Goal: Task Accomplishment & Management: Complete application form

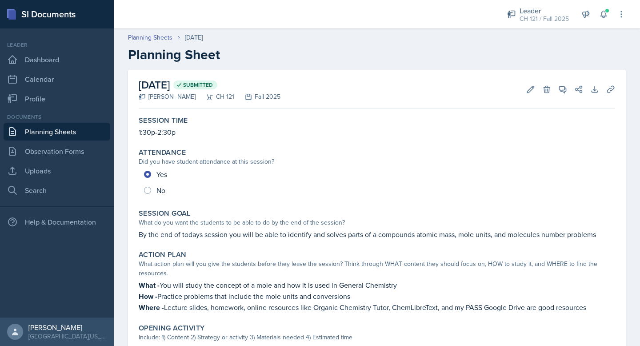
click at [68, 137] on link "Planning Sheets" at bounding box center [57, 132] width 107 height 18
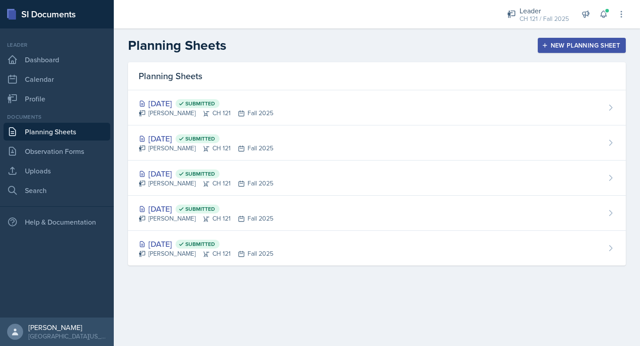
click at [573, 46] on div "New Planning Sheet" at bounding box center [581, 45] width 76 height 7
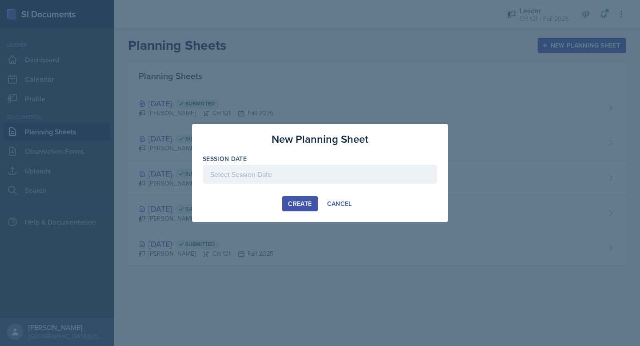
click at [312, 175] on div at bounding box center [320, 174] width 235 height 19
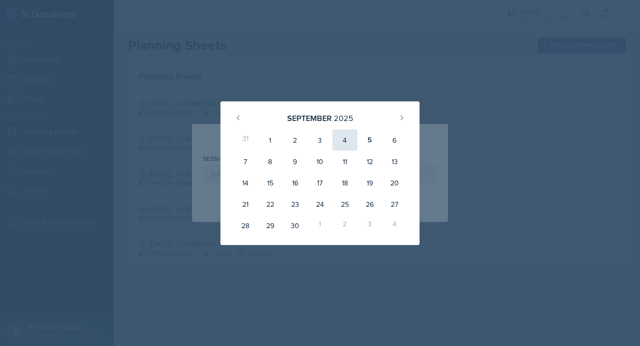
click at [347, 142] on div "4" at bounding box center [344, 139] width 25 height 21
type input "[DATE]"
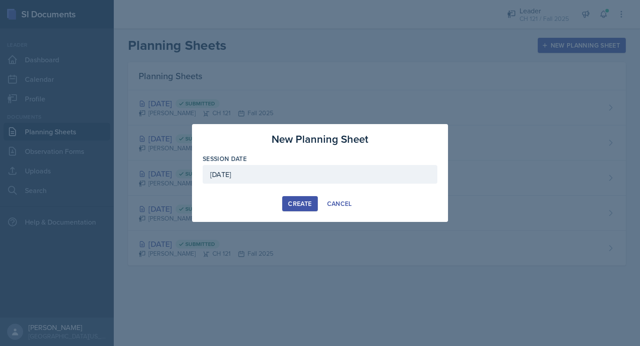
click at [303, 197] on button "Create" at bounding box center [299, 203] width 35 height 15
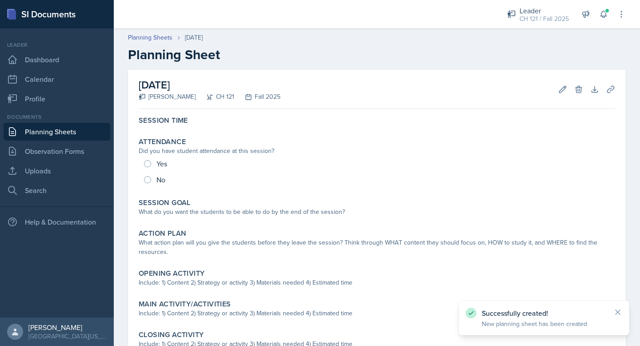
scroll to position [12, 0]
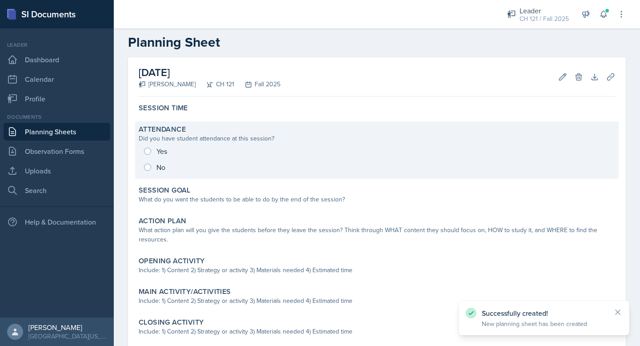
click at [146, 152] on div "Yes No" at bounding box center [377, 159] width 476 height 32
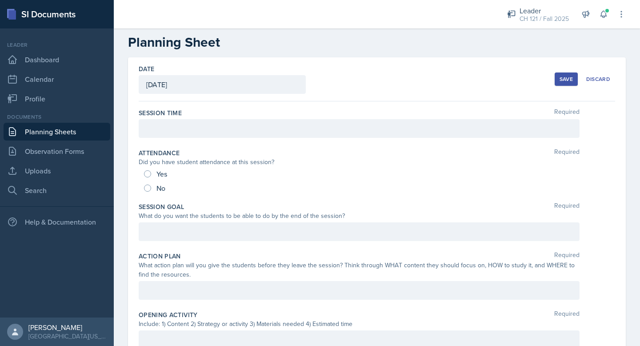
click at [184, 127] on div at bounding box center [359, 128] width 441 height 19
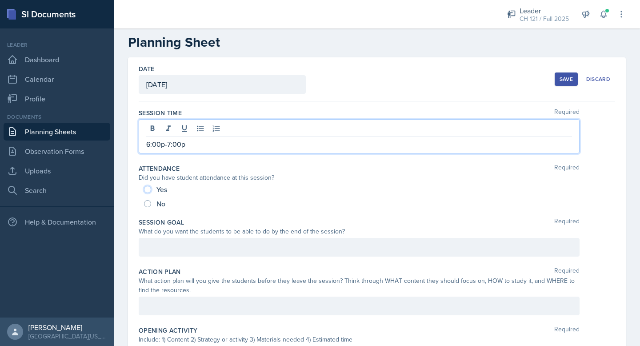
click at [148, 186] on input "Yes" at bounding box center [147, 189] width 7 height 7
radio input "true"
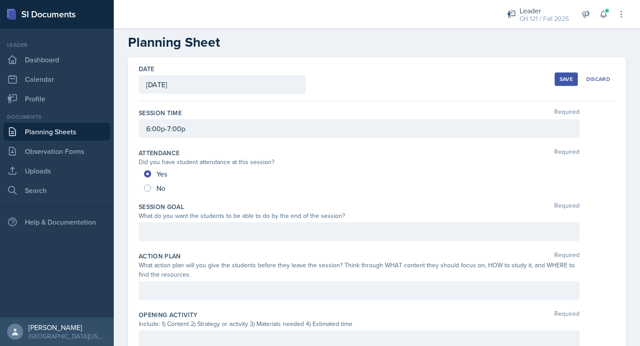
click at [185, 226] on div at bounding box center [359, 231] width 441 height 19
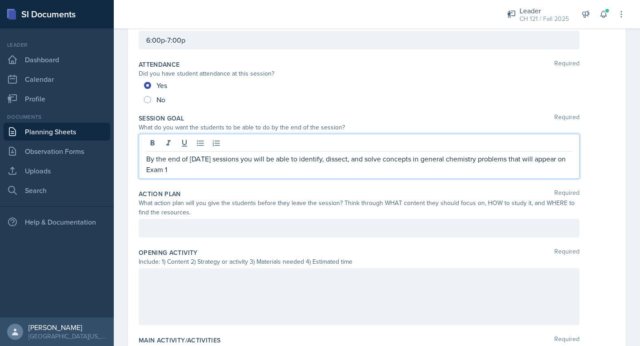
scroll to position [103, 0]
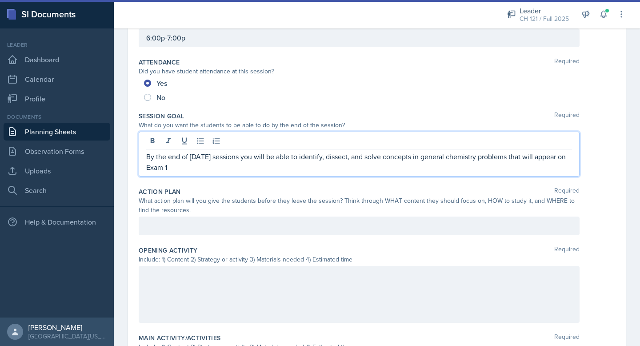
click at [214, 212] on div "What action plan will you give the students before they leave the session? Thin…" at bounding box center [359, 205] width 441 height 19
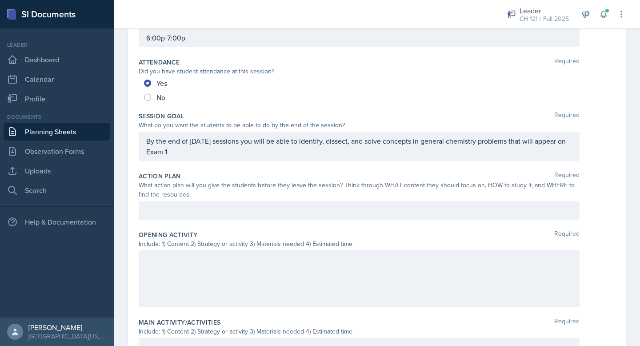
click at [213, 226] on div "Action Plan Required What action plan will you give the students before they le…" at bounding box center [377, 197] width 476 height 59
click at [214, 216] on div at bounding box center [359, 210] width 441 height 19
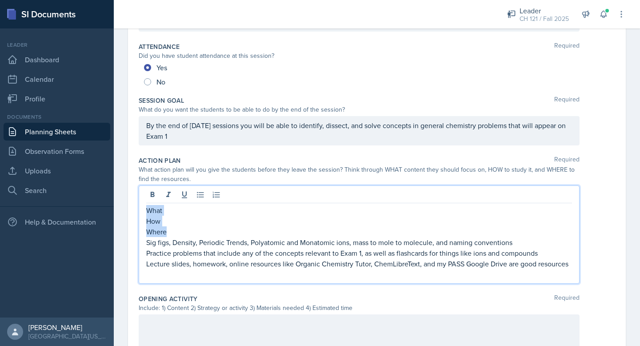
drag, startPoint x: 170, startPoint y: 230, endPoint x: 128, endPoint y: 203, distance: 49.7
click at [128, 203] on div "Date [DATE] [DATE] 31 1 2 3 4 5 6 7 8 9 10 11 12 13 14 15 16 17 18 19 20 21 22 …" at bounding box center [377, 293] width 498 height 685
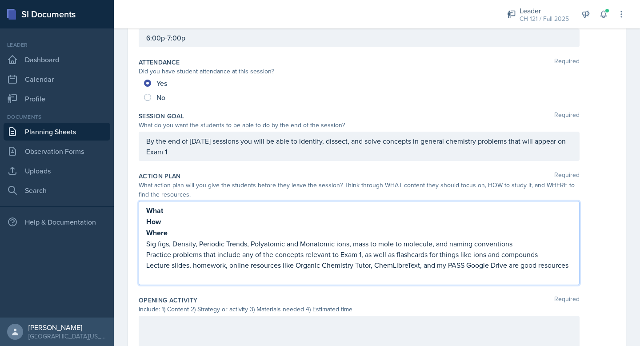
click at [167, 208] on p "What" at bounding box center [359, 210] width 426 height 11
click at [160, 246] on p "Sig figs, Density, Periodic Trends, Polyatomic and Monatomic ions, mass to mole…" at bounding box center [359, 243] width 426 height 11
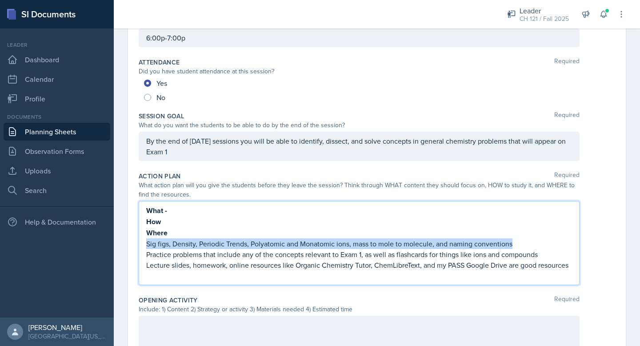
copy p "Sig figs, Density, Periodic Trends, Polyatomic and Monatomic ions, mass to mole…"
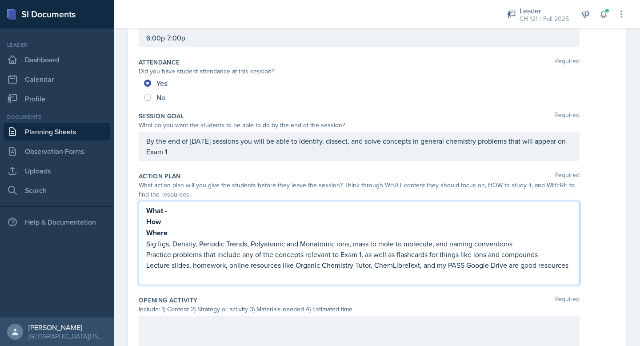
click at [183, 217] on p "How" at bounding box center [359, 221] width 426 height 11
click at [183, 208] on p "What -" at bounding box center [359, 210] width 426 height 11
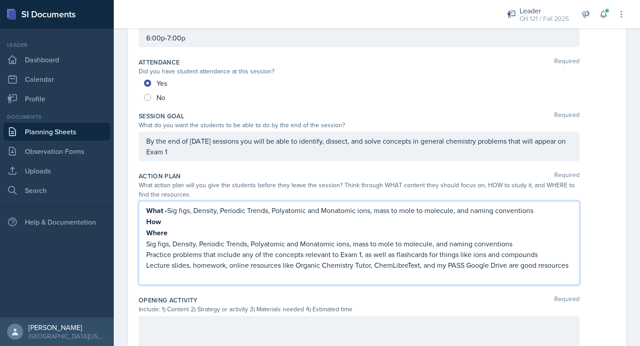
click at [175, 254] on p "Practice problems that include any of the concepts relevant to Exam 1, as well …" at bounding box center [359, 254] width 426 height 11
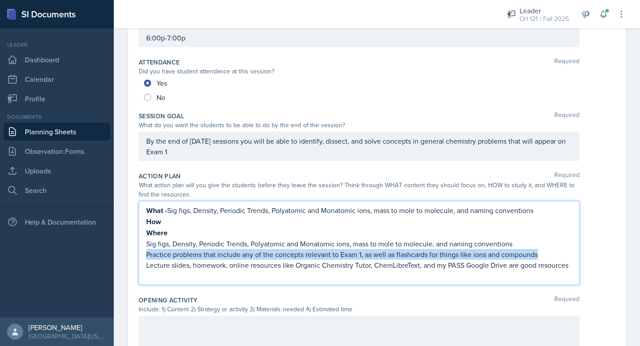
click at [175, 254] on p "Practice problems that include any of the concepts relevant to Exam 1, as well …" at bounding box center [359, 254] width 426 height 11
copy p "Practice problems that include any of the concepts relevant to Exam 1, as well …"
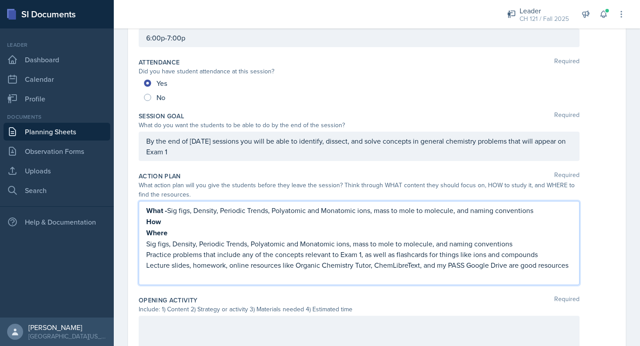
click at [170, 225] on p "How" at bounding box center [359, 221] width 426 height 11
click at [168, 263] on p "Lecture slides, homework, online resources like Organic Chemistry Tutor, ChemLi…" at bounding box center [359, 264] width 426 height 11
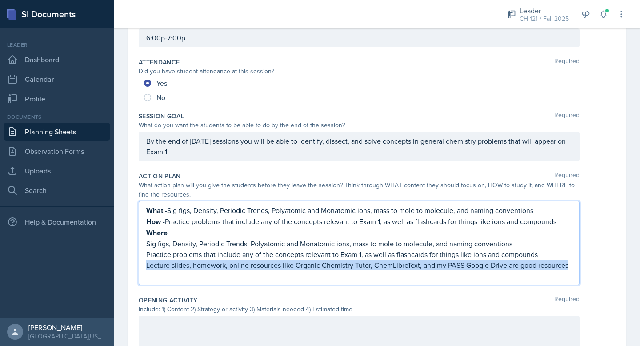
click at [168, 263] on p "Lecture slides, homework, online resources like Organic Chemistry Tutor, ChemLi…" at bounding box center [359, 264] width 426 height 11
copy p "Lecture slides, homework, online resources like Organic Chemistry Tutor, ChemLi…"
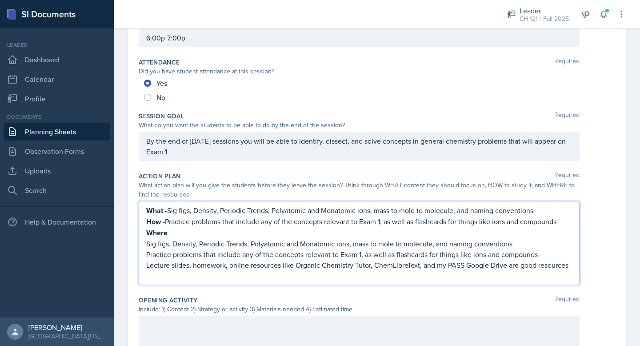
click at [171, 228] on p "Where" at bounding box center [359, 232] width 426 height 11
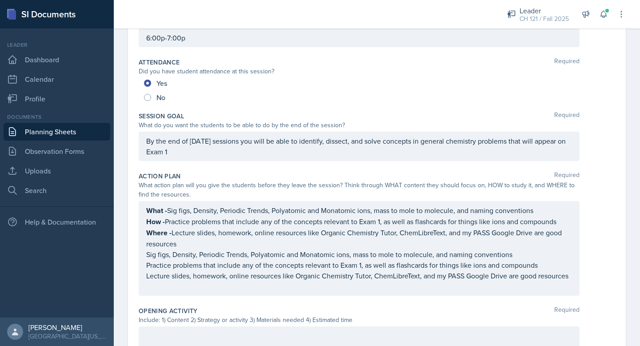
scroll to position [119, 0]
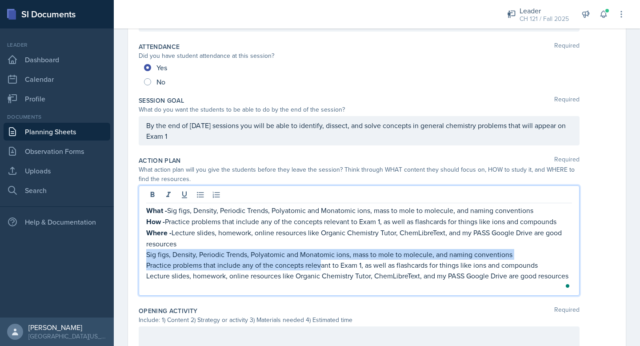
drag, startPoint x: 361, startPoint y: 291, endPoint x: 143, endPoint y: 253, distance: 221.8
click at [143, 252] on div "What - Sig figs, Density, Periodic Trends, Polyatomic and Monatomic ions, mass …" at bounding box center [359, 240] width 441 height 110
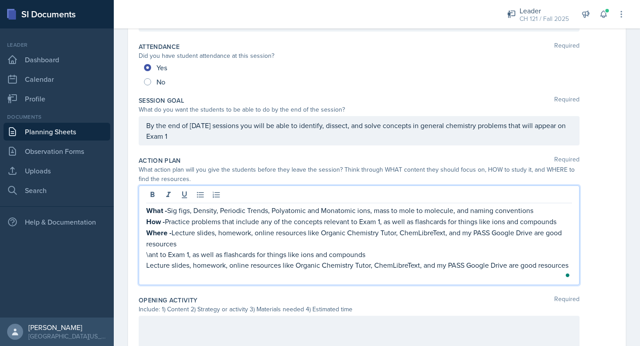
click at [188, 260] on p "Lecture slides, homework, online resources like Organic Chemistry Tutor, ChemLi…" at bounding box center [359, 264] width 426 height 11
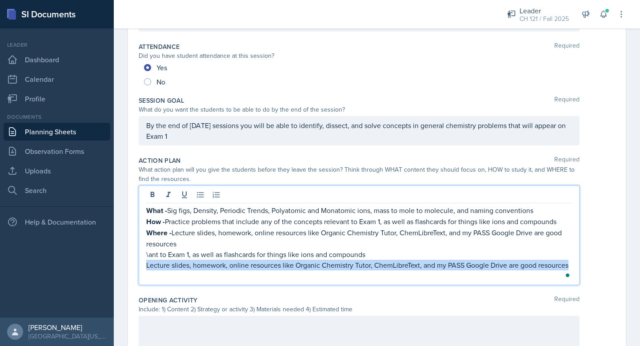
click at [188, 260] on p "Lecture slides, homework, online resources like Organic Chemistry Tutor, ChemLi…" at bounding box center [359, 264] width 426 height 11
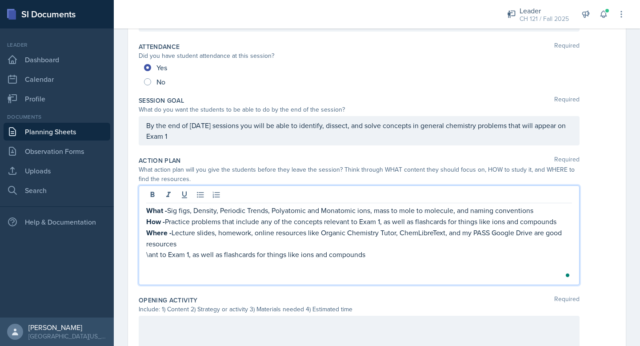
click at [188, 260] on p "To enrich screen reader interactions, please activate Accessibility in Grammarl…" at bounding box center [359, 264] width 426 height 11
click at [191, 257] on p "\ant to Exam 1, as well as flashcards for things like ions and compounds" at bounding box center [359, 254] width 426 height 11
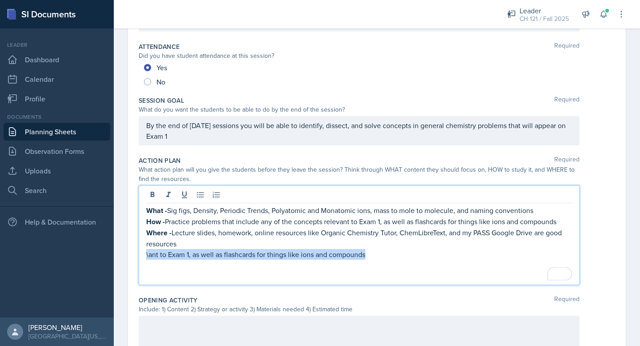
click at [191, 257] on p "\ant to Exam 1, as well as flashcards for things like ions and compounds" at bounding box center [359, 254] width 426 height 11
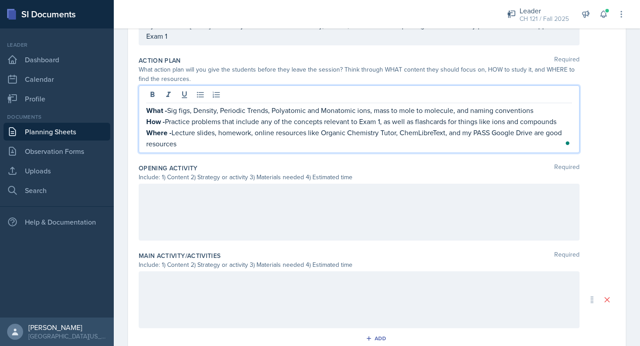
scroll to position [237, 0]
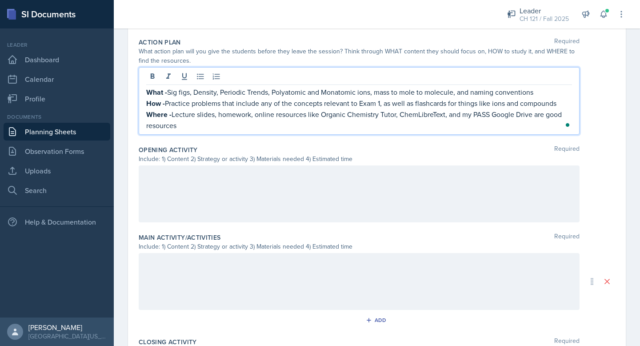
click at [236, 206] on div at bounding box center [359, 193] width 441 height 57
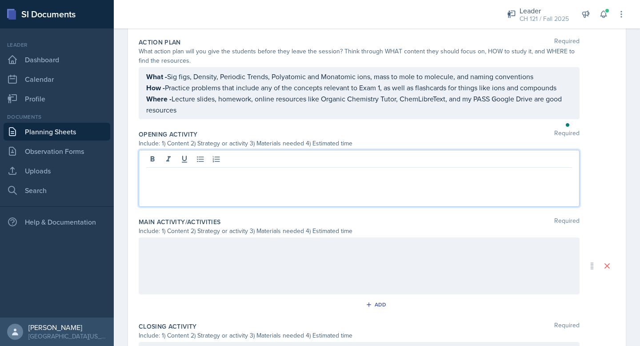
scroll to position [252, 0]
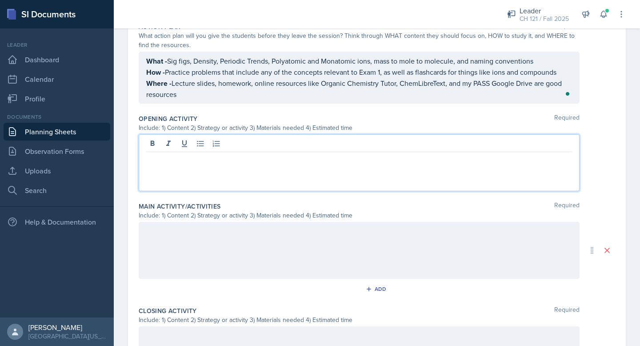
paste div
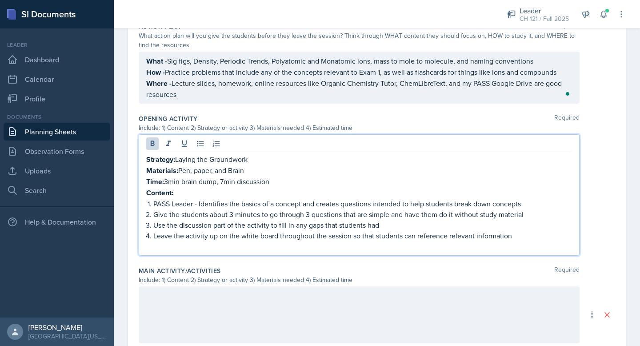
click at [178, 192] on p "Content:" at bounding box center [359, 192] width 426 height 11
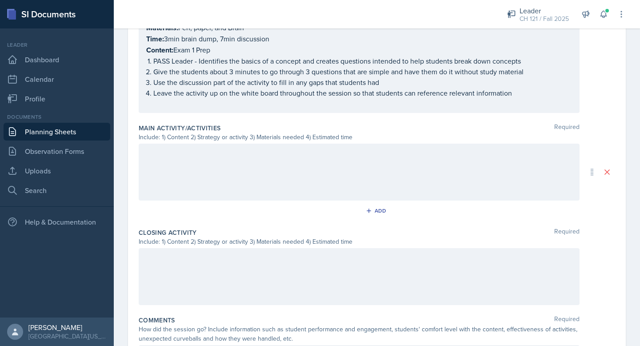
click at [230, 173] on div at bounding box center [359, 172] width 441 height 57
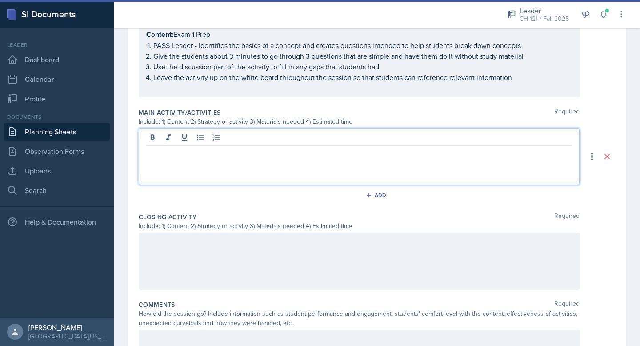
paste div
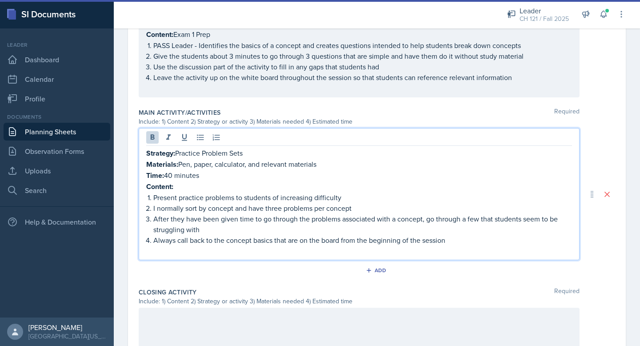
click at [182, 183] on p "Content:" at bounding box center [359, 186] width 426 height 11
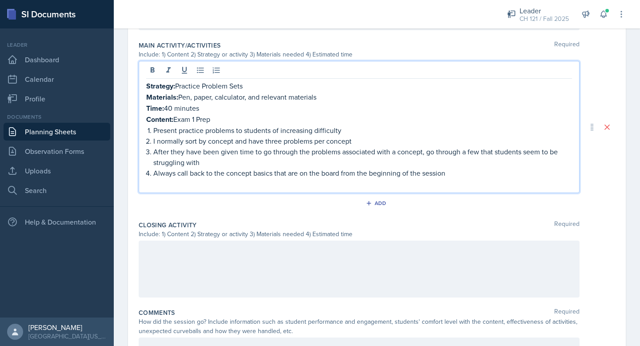
click at [173, 255] on div at bounding box center [359, 268] width 441 height 57
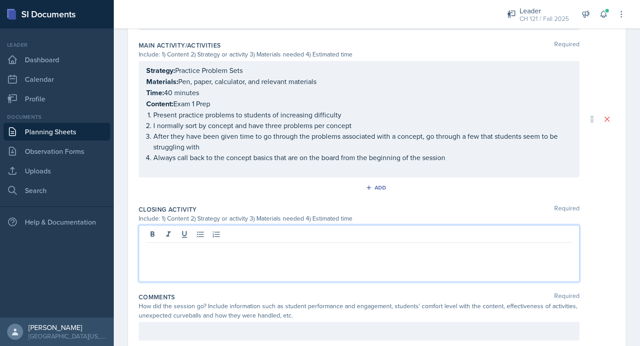
scroll to position [478, 0]
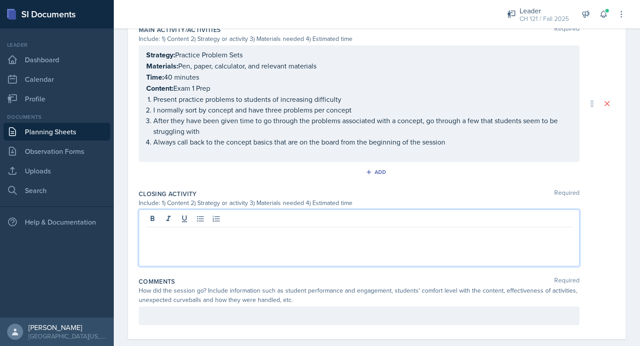
paste div
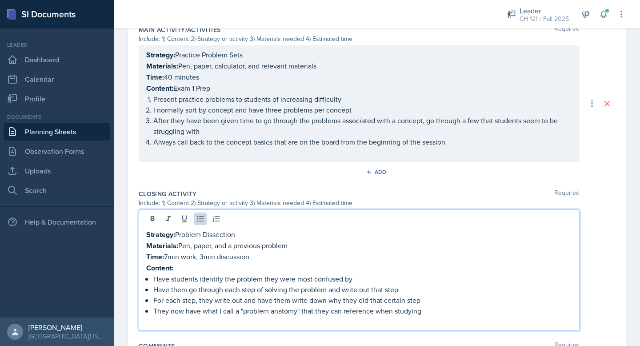
click at [189, 267] on p "Content:" at bounding box center [359, 267] width 426 height 11
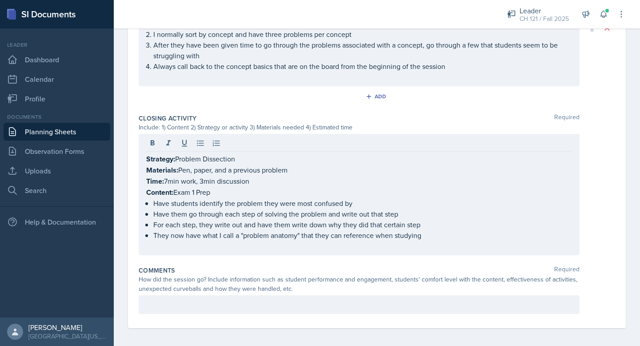
click at [250, 295] on div at bounding box center [359, 304] width 441 height 19
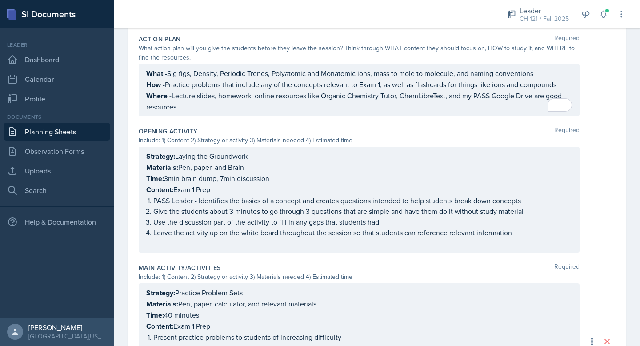
scroll to position [0, 0]
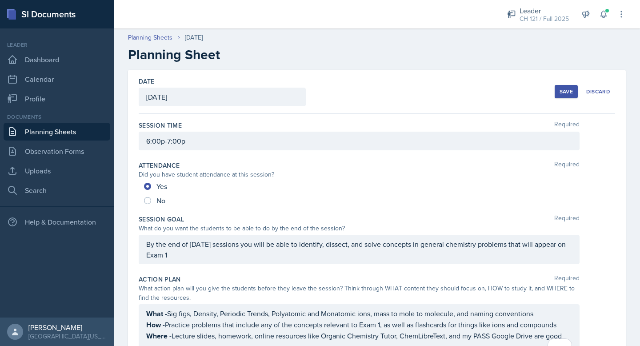
click at [572, 88] on div "Save" at bounding box center [565, 91] width 13 height 7
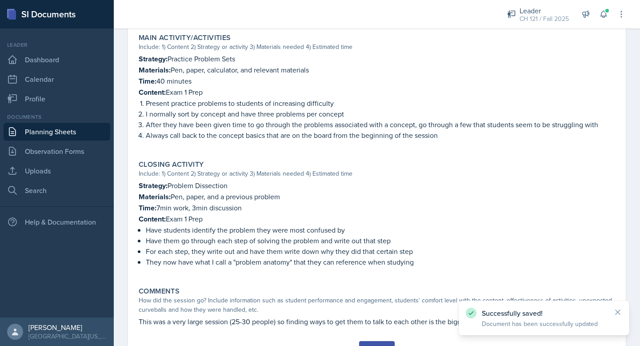
scroll to position [455, 0]
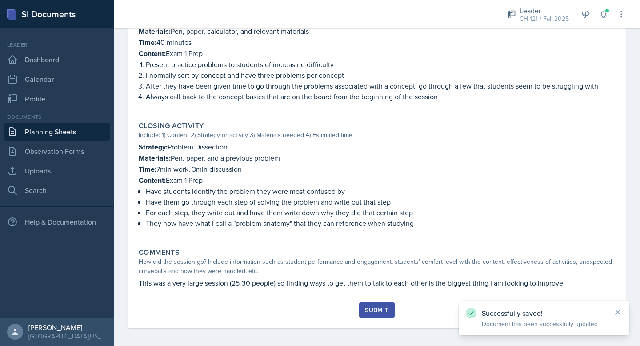
click at [365, 308] on div "Submit" at bounding box center [377, 309] width 24 height 7
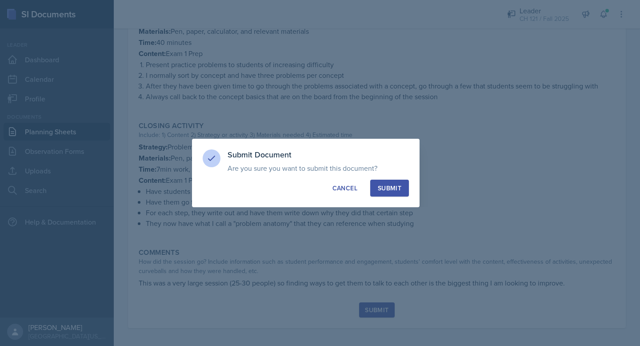
click at [391, 190] on div "Submit" at bounding box center [390, 187] width 24 height 9
radio input "true"
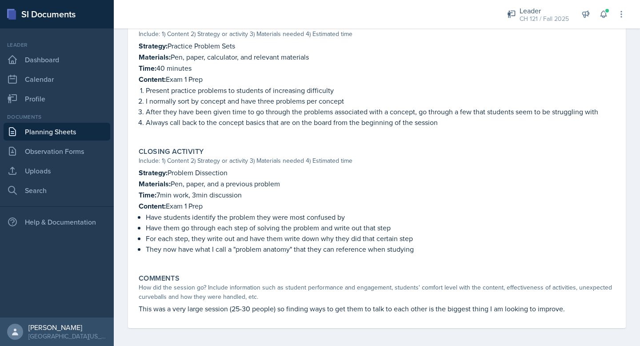
scroll to position [0, 0]
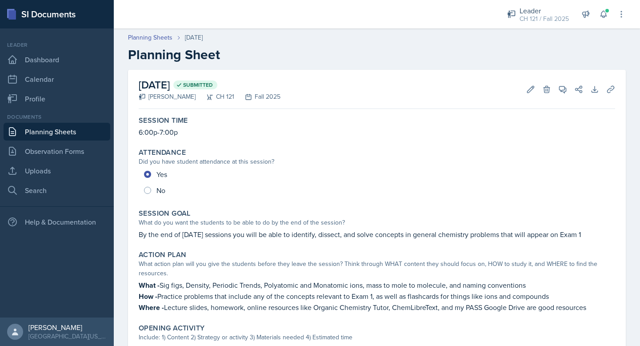
click at [36, 128] on link "Planning Sheets" at bounding box center [57, 132] width 107 height 18
